Goal: Task Accomplishment & Management: Use online tool/utility

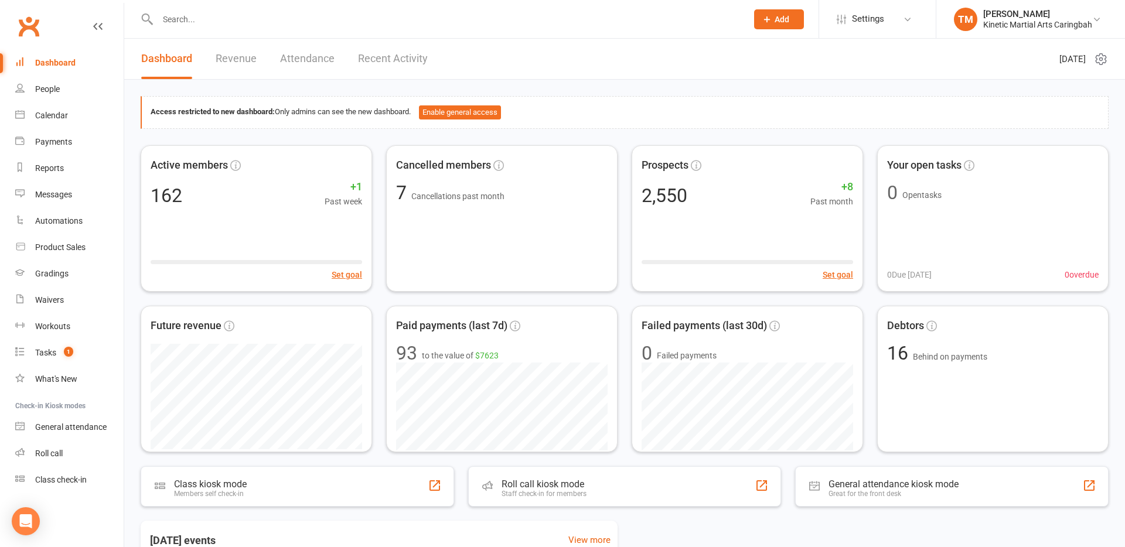
click at [233, 22] on input "text" at bounding box center [446, 19] width 585 height 16
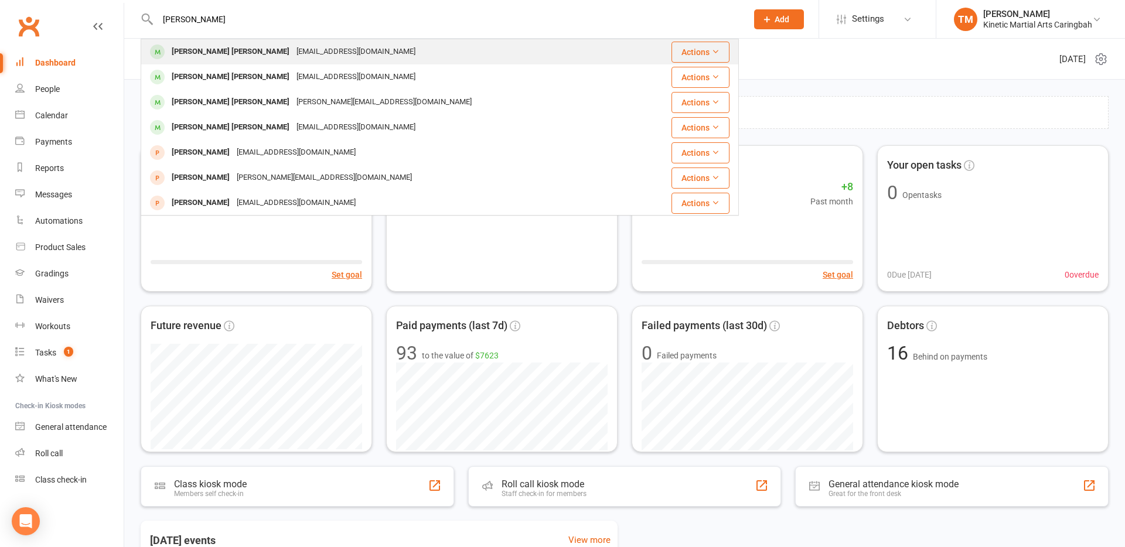
type input "[PERSON_NAME]"
click at [210, 53] on div "[PERSON_NAME] [PERSON_NAME]" at bounding box center [230, 51] width 125 height 17
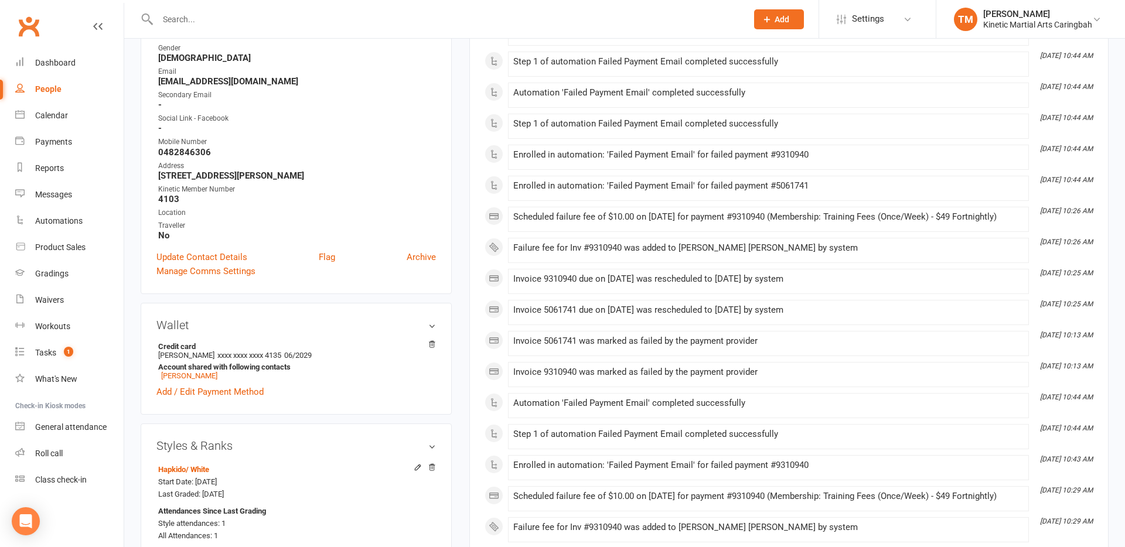
scroll to position [234, 0]
click at [189, 375] on link "[PERSON_NAME]" at bounding box center [189, 374] width 56 height 9
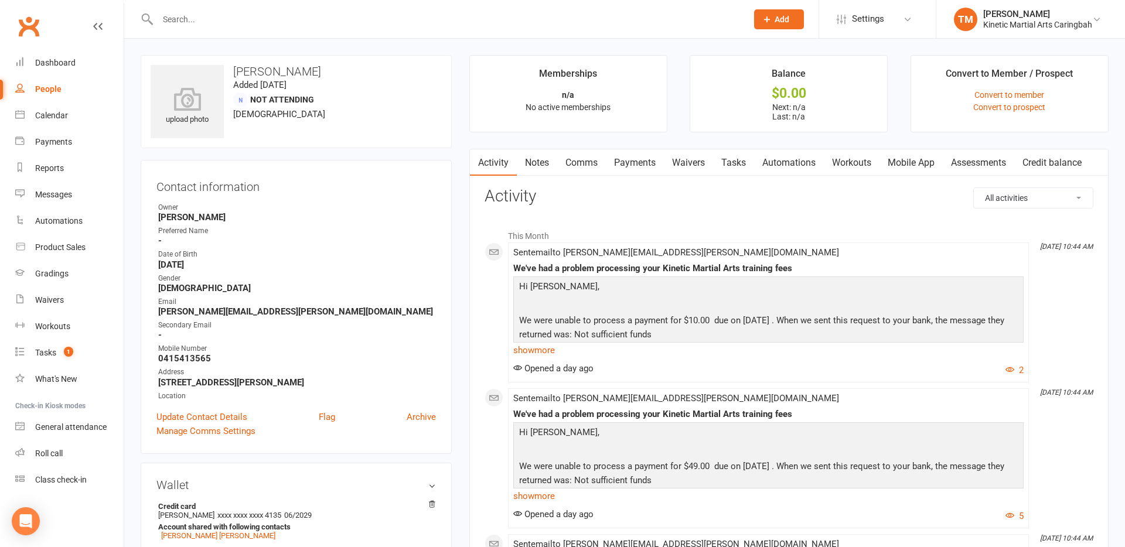
click at [678, 162] on link "Waivers" at bounding box center [688, 162] width 49 height 27
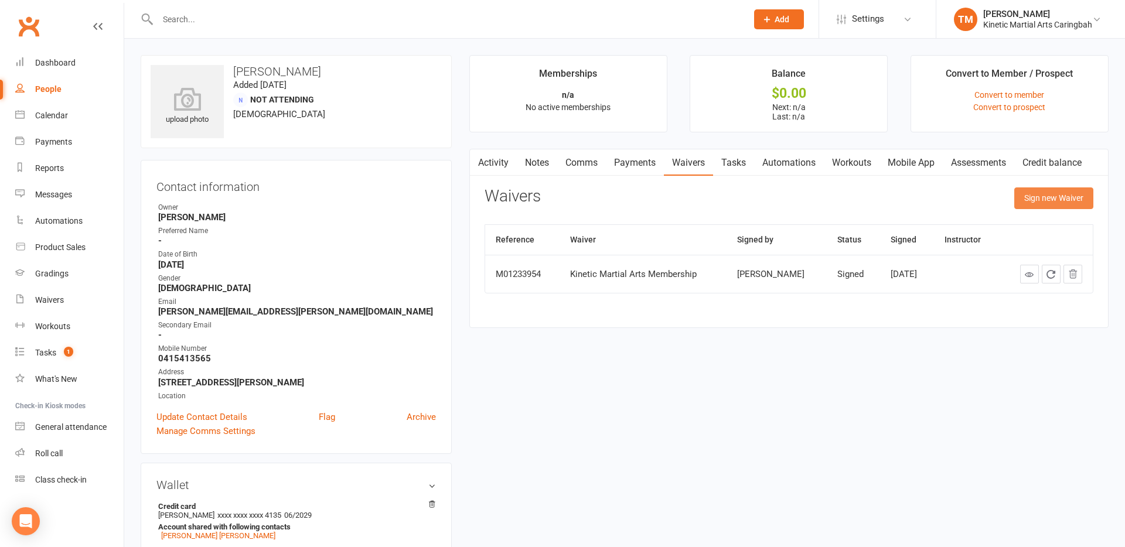
click at [1044, 200] on button "Sign new Waiver" at bounding box center [1053, 198] width 79 height 21
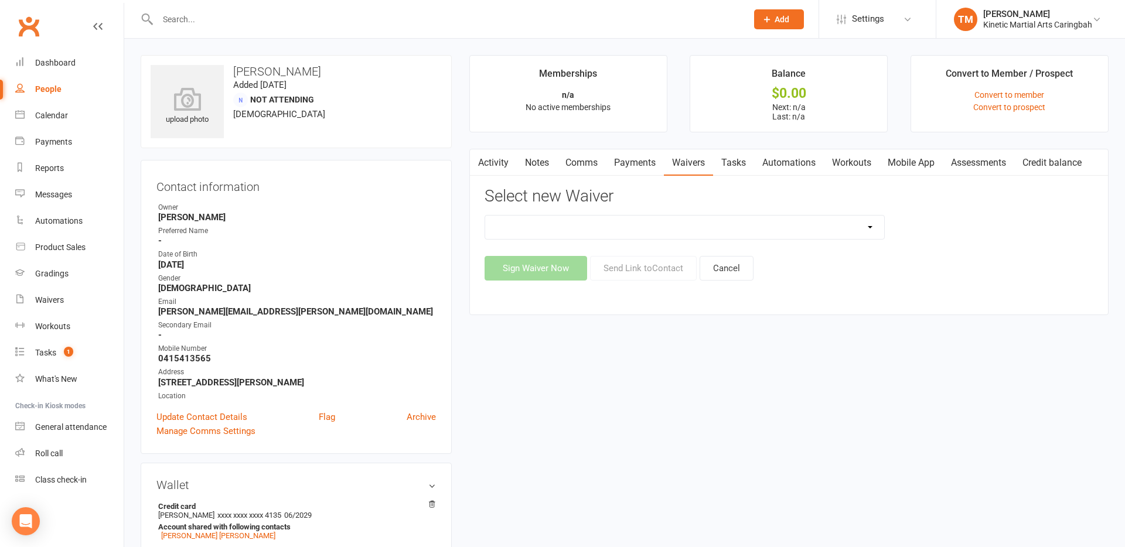
click at [642, 235] on select "Account Details / Payment Authority Birthday Party Waiver Kinetic Martial Arts …" at bounding box center [684, 227] width 399 height 23
select select "8520"
click at [485, 216] on select "Account Details / Payment Authority Birthday Party Waiver Kinetic Martial Arts …" at bounding box center [684, 227] width 399 height 23
click at [636, 266] on button "Send Link to Contact" at bounding box center [643, 268] width 107 height 25
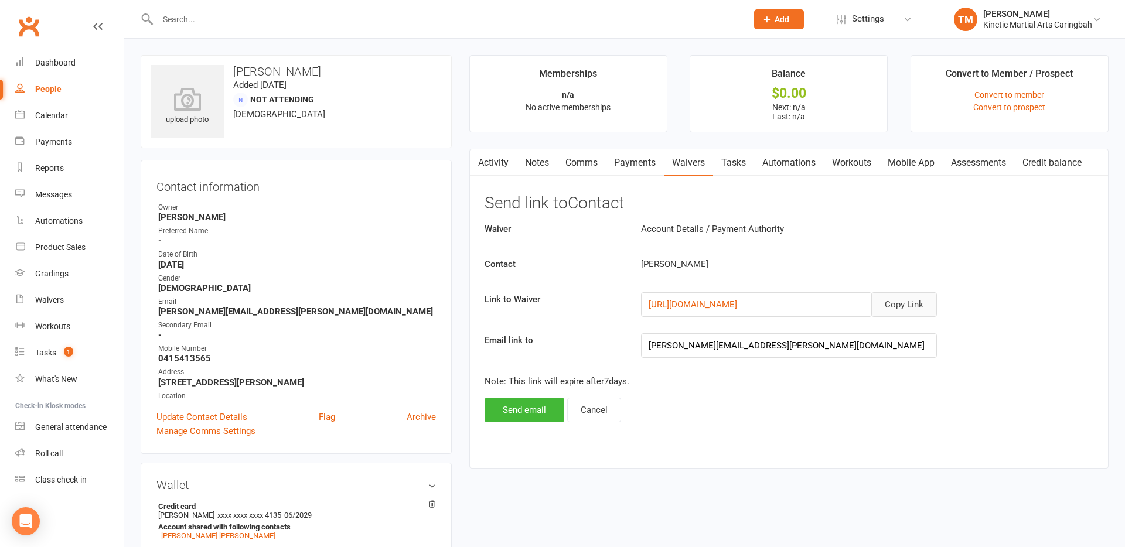
click at [899, 302] on button "Copy Link" at bounding box center [904, 304] width 66 height 25
